Goal: Task Accomplishment & Management: Manage account settings

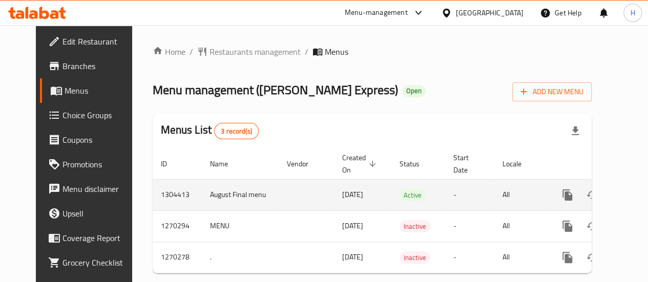
click at [635, 192] on icon "enhanced table" at bounding box center [641, 195] width 12 height 12
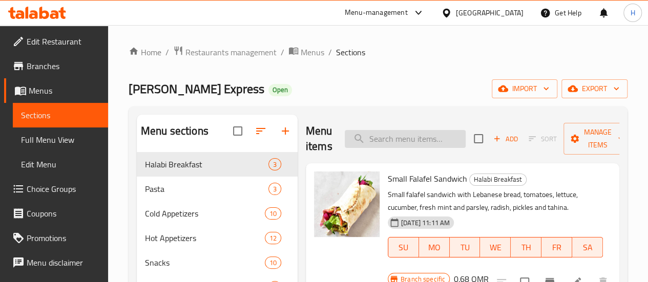
click at [400, 146] on input "search" at bounding box center [405, 139] width 121 height 18
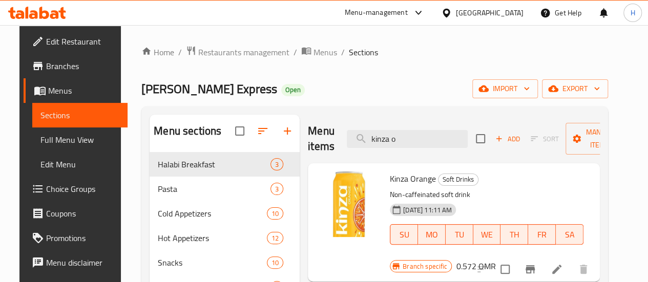
type input "kinza o"
click at [535, 265] on icon "Branch-specific-item" at bounding box center [530, 269] width 9 height 8
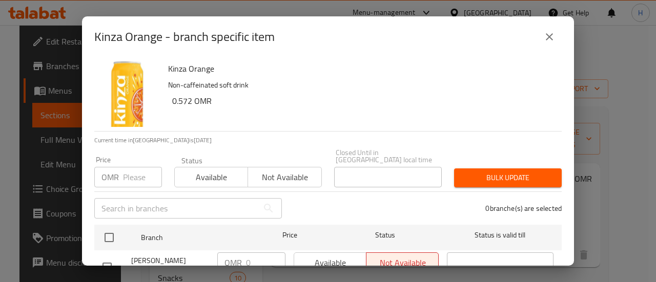
scroll to position [72, 0]
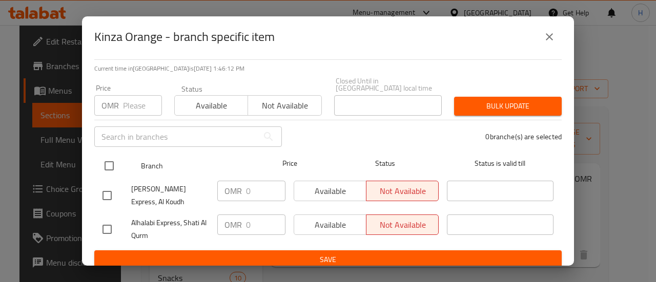
click at [112, 159] on input "checkbox" at bounding box center [109, 166] width 22 height 22
checkbox input "true"
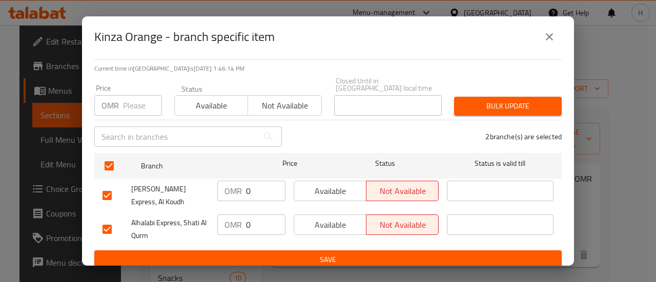
click at [129, 96] on input "number" at bounding box center [142, 105] width 39 height 20
type input "0.572"
click at [484, 100] on span "Bulk update" at bounding box center [507, 106] width 91 height 13
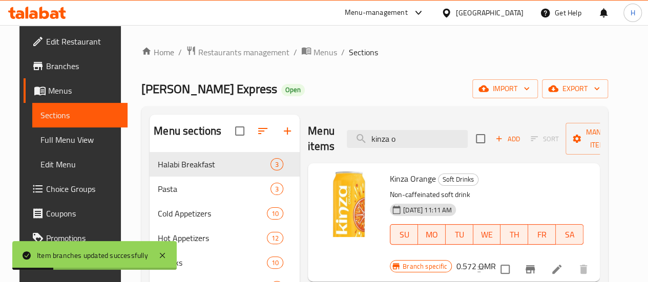
click at [535, 265] on icon "Branch-specific-item" at bounding box center [530, 269] width 9 height 8
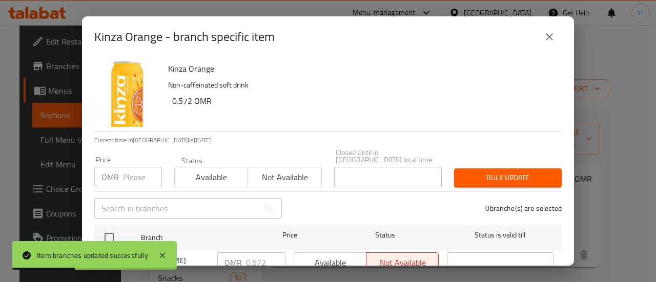
click at [142, 167] on input "number" at bounding box center [142, 177] width 39 height 20
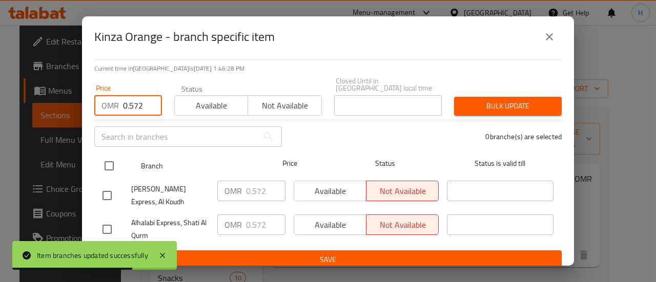
type input "0.572"
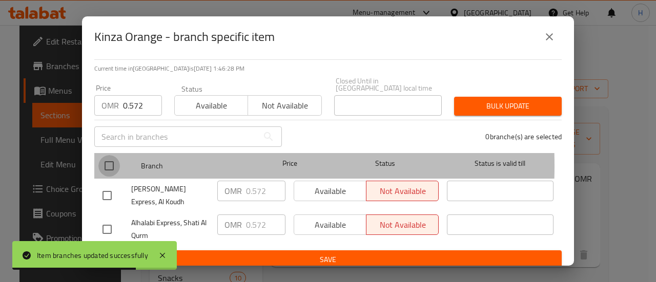
click at [109, 158] on input "checkbox" at bounding box center [109, 166] width 22 height 22
checkbox input "true"
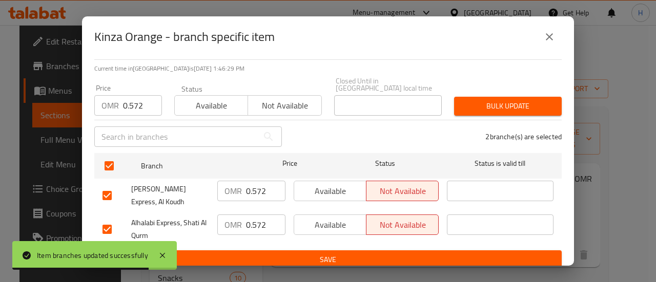
click at [324, 185] on span "Available" at bounding box center [330, 191] width 64 height 15
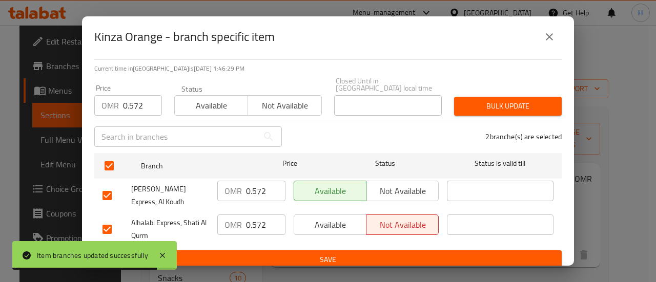
click at [326, 218] on span "Available" at bounding box center [330, 225] width 64 height 15
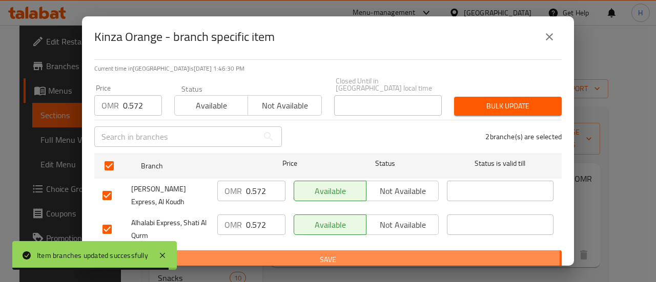
click at [326, 254] on span "Save" at bounding box center [327, 260] width 451 height 13
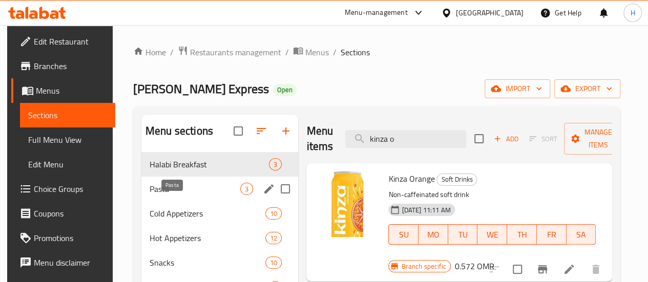
click at [159, 195] on span "Pasta" at bounding box center [195, 189] width 91 height 12
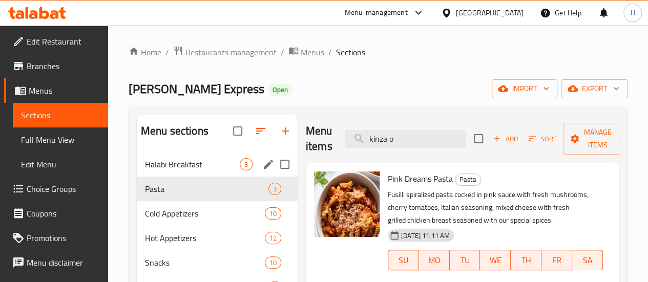
click at [164, 172] on div "[DEMOGRAPHIC_DATA] Breakfast 3" at bounding box center [217, 164] width 161 height 25
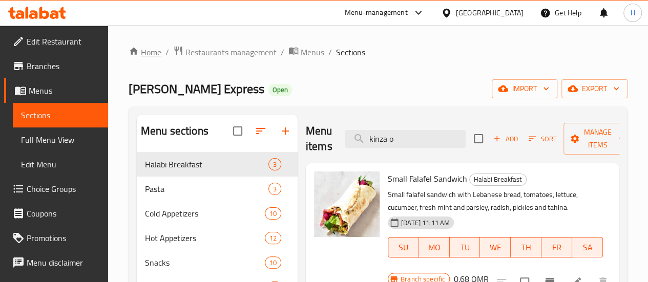
click at [144, 50] on link "Home" at bounding box center [145, 52] width 33 height 12
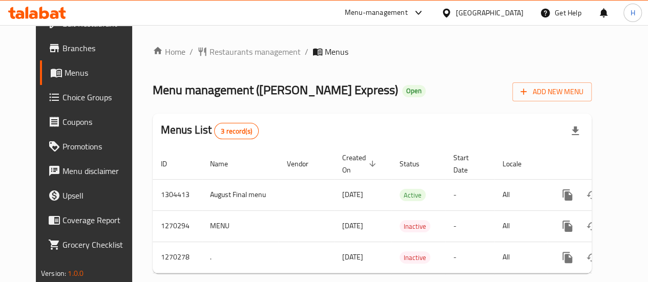
scroll to position [18, 0]
click at [408, 17] on div "Menu-management" at bounding box center [376, 13] width 63 height 12
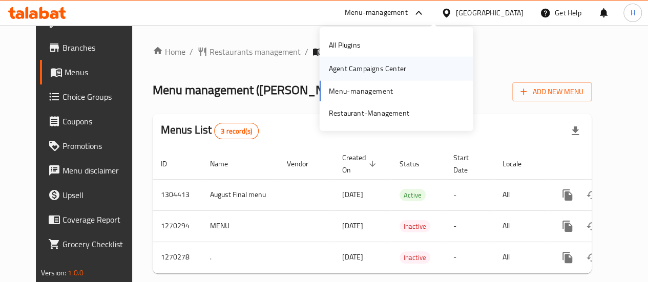
click at [410, 69] on div "Agent Campaigns Center" at bounding box center [368, 69] width 94 height 24
